Goal: Check status: Check status

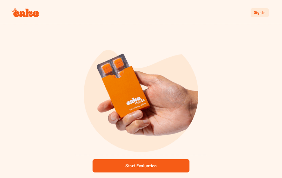
click at [259, 11] on span "Sign In" at bounding box center [260, 13] width 12 height 4
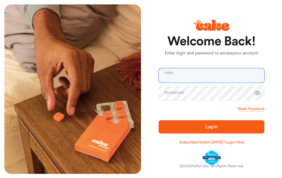
click at [237, 71] on input "email" at bounding box center [212, 75] width 106 height 14
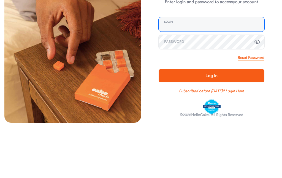
scroll to position [0, 0]
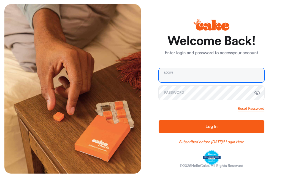
click at [208, 78] on input "email" at bounding box center [212, 75] width 106 height 14
click at [221, 77] on input "email" at bounding box center [212, 75] width 106 height 14
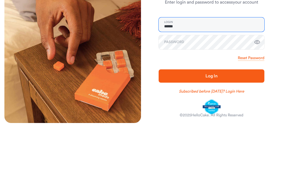
type input "**********"
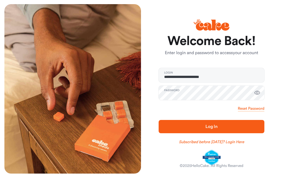
click at [240, 125] on span "Log In" at bounding box center [212, 126] width 88 height 7
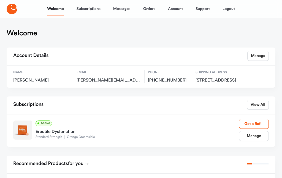
click at [147, 7] on link "Orders" at bounding box center [149, 8] width 12 height 13
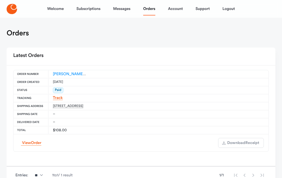
click at [58, 96] on link "Track" at bounding box center [58, 98] width 10 height 4
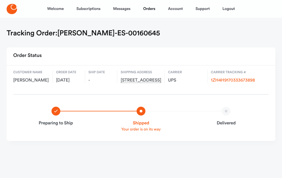
click at [238, 80] on link "1ZH4H9170333673898" at bounding box center [233, 80] width 44 height 4
